Goal: Task Accomplishment & Management: Manage account settings

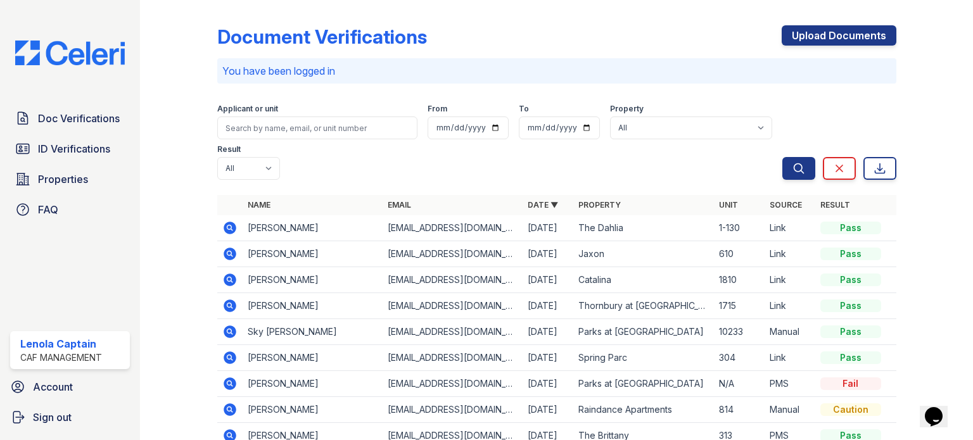
click at [445, 80] on div "You have been logged in" at bounding box center [556, 70] width 679 height 25
click at [578, 30] on div "Document Verifications Upload Documents" at bounding box center [556, 41] width 679 height 33
click at [633, 73] on p "You have been logged in" at bounding box center [556, 70] width 669 height 15
click at [500, 60] on div "You have been logged in" at bounding box center [556, 70] width 679 height 25
click at [509, 58] on div "Document Verifications Upload Documents" at bounding box center [556, 41] width 679 height 33
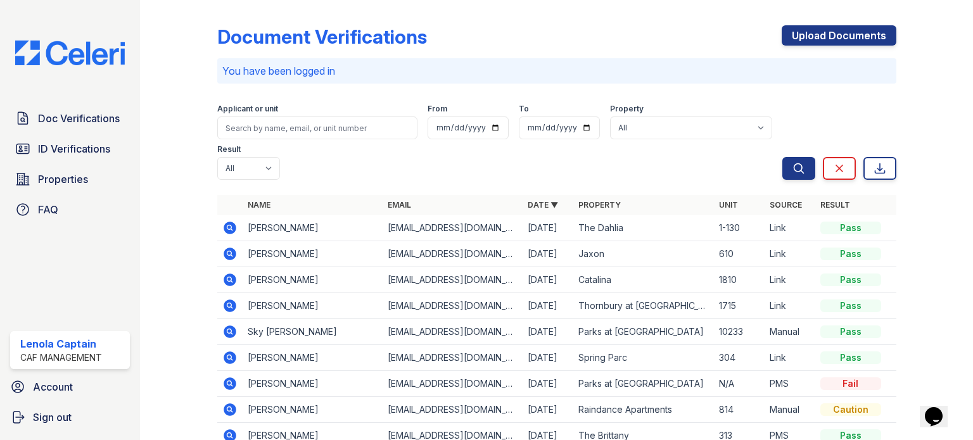
click at [736, 46] on div "Document Verifications Upload Documents" at bounding box center [556, 41] width 679 height 33
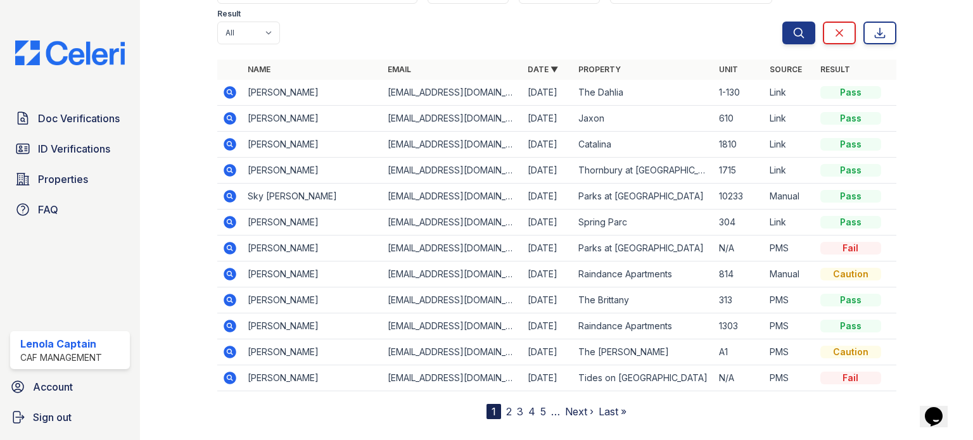
scroll to position [156, 0]
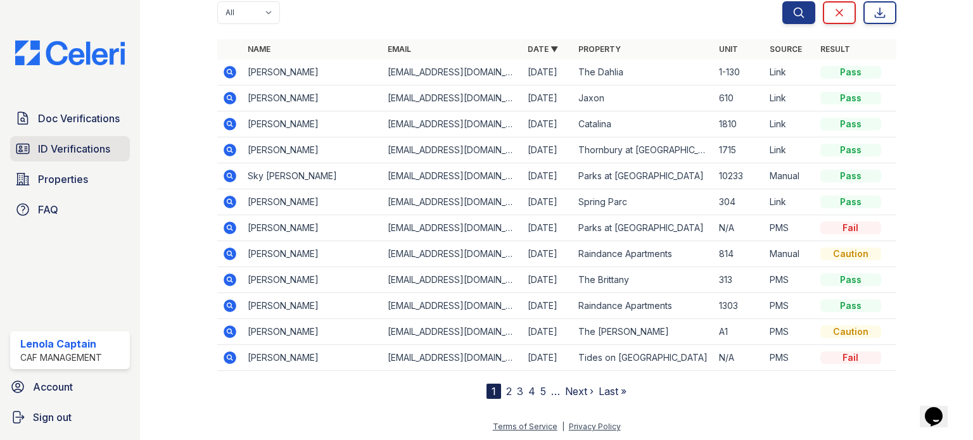
click at [99, 151] on span "ID Verifications" at bounding box center [74, 148] width 72 height 15
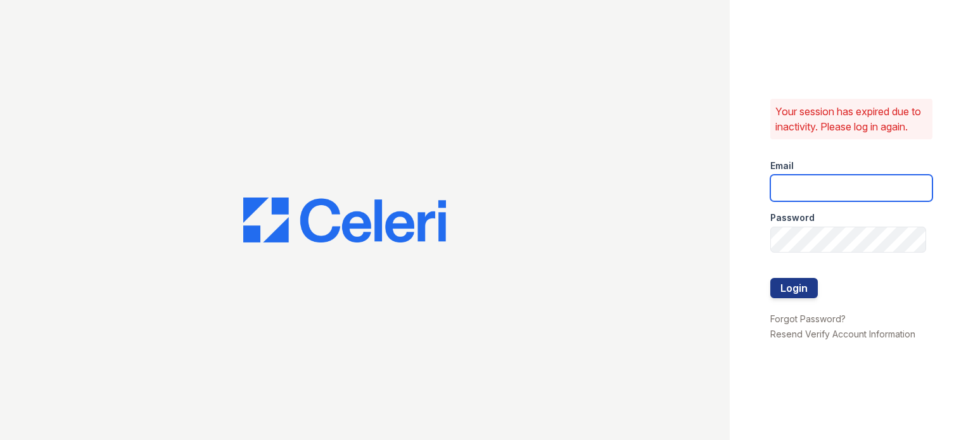
type input "[EMAIL_ADDRESS][DOMAIN_NAME]"
